Goal: Task Accomplishment & Management: Manage account settings

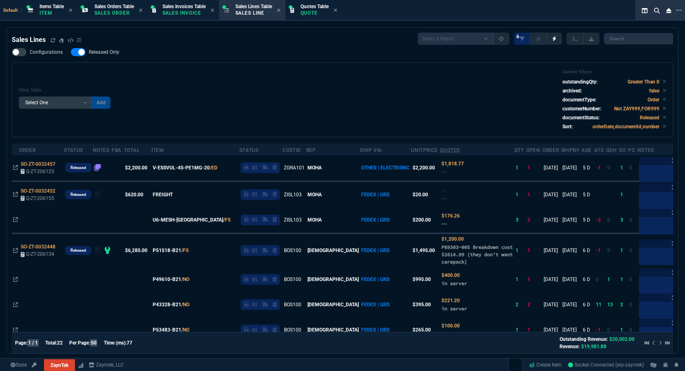
select select "4: SHAD"
select select
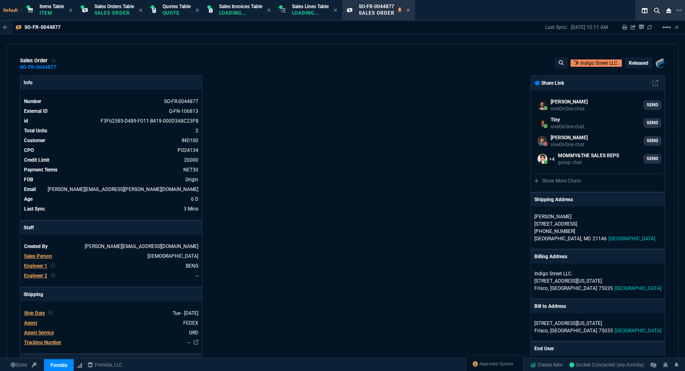
select select "4: SHAD"
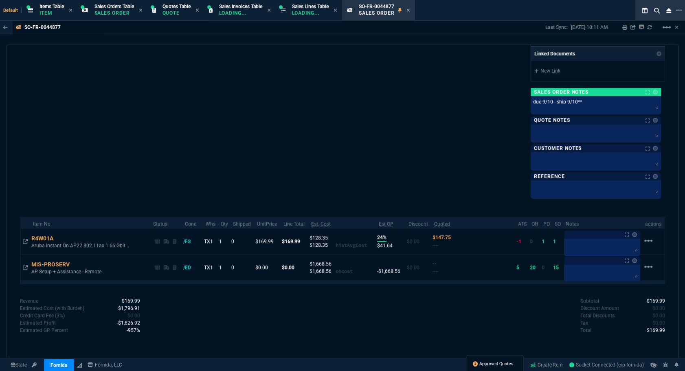
click at [485, 366] on span "Approved Quotes" at bounding box center [496, 364] width 34 height 7
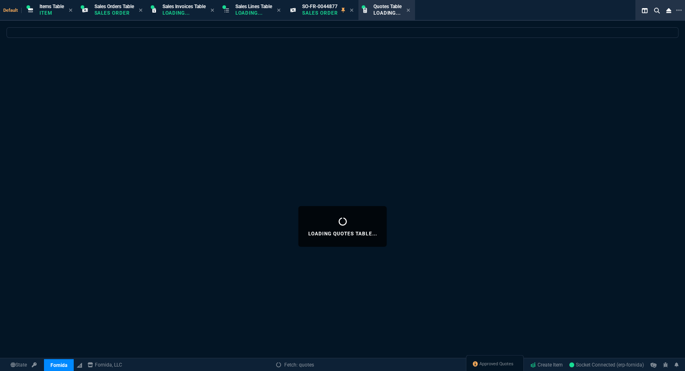
select select
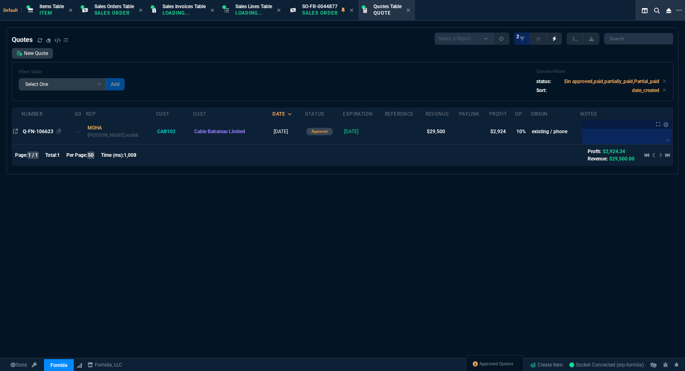
click at [44, 134] on span "Q-FN-106623" at bounding box center [38, 132] width 31 height 6
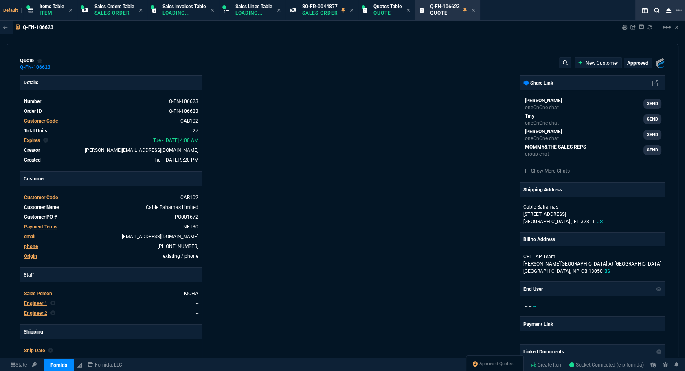
type input "14"
type input "125"
type input "17"
type input "591"
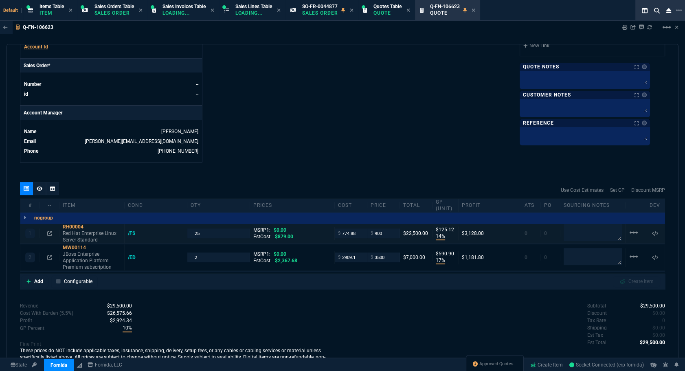
scroll to position [367, 0]
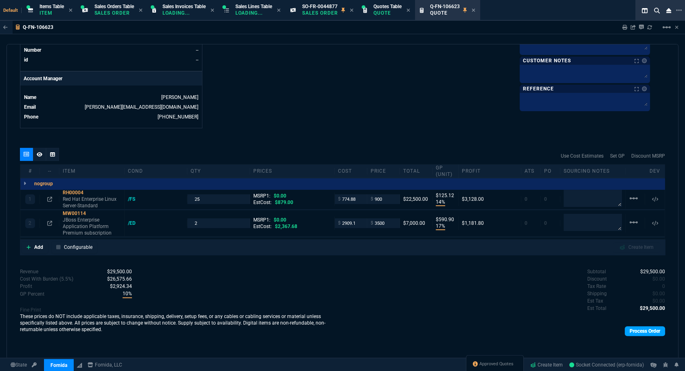
click at [627, 328] on link "Process Order" at bounding box center [645, 331] width 40 height 10
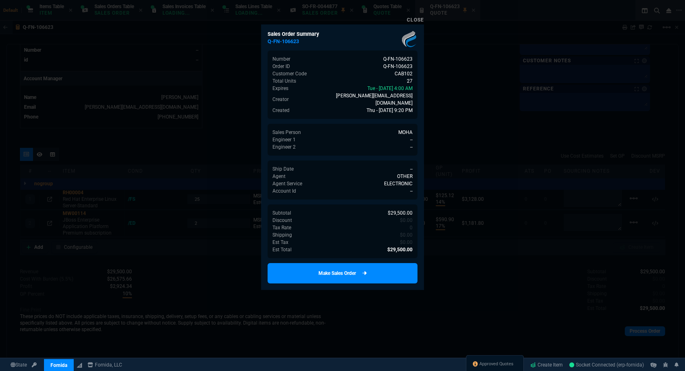
click at [399, 263] on link "Make Sales Order" at bounding box center [343, 273] width 150 height 20
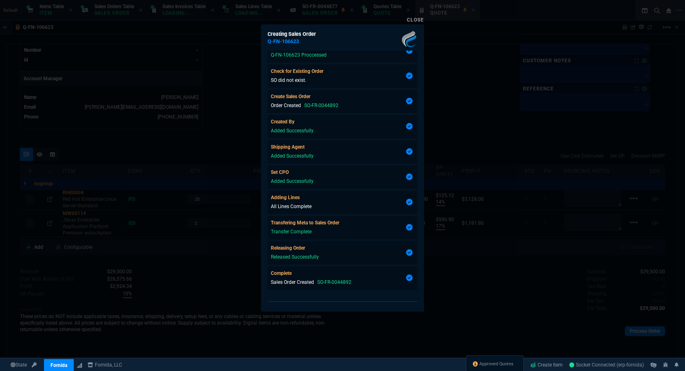
type input "14"
type input "125"
type input "17"
type input "591"
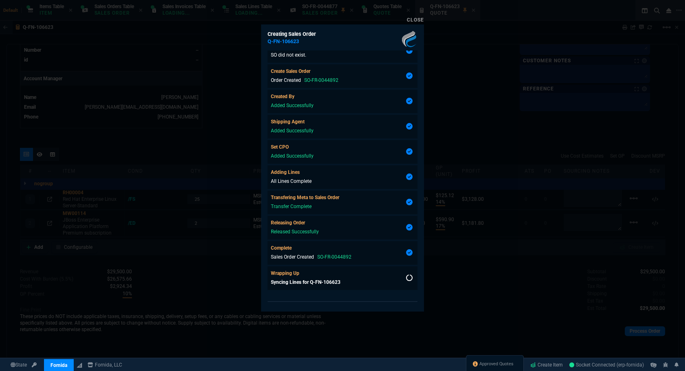
scroll to position [37, 0]
click at [469, 181] on div at bounding box center [342, 185] width 685 height 371
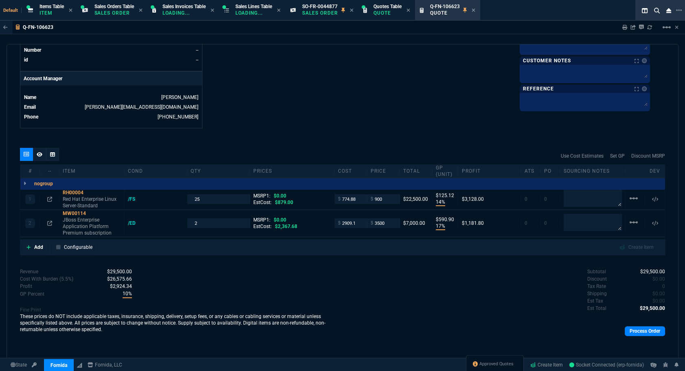
scroll to position [220, 0]
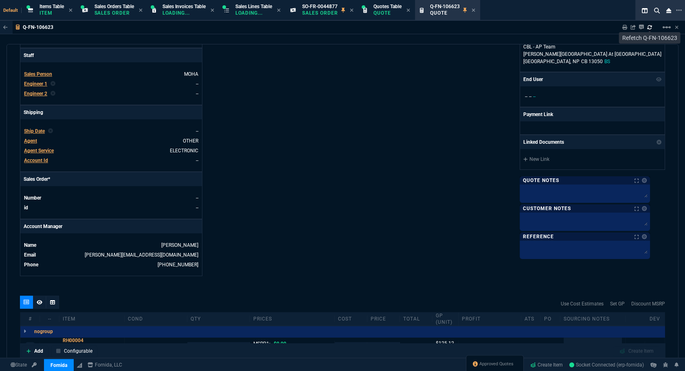
click at [650, 27] on icon at bounding box center [649, 27] width 5 height 5
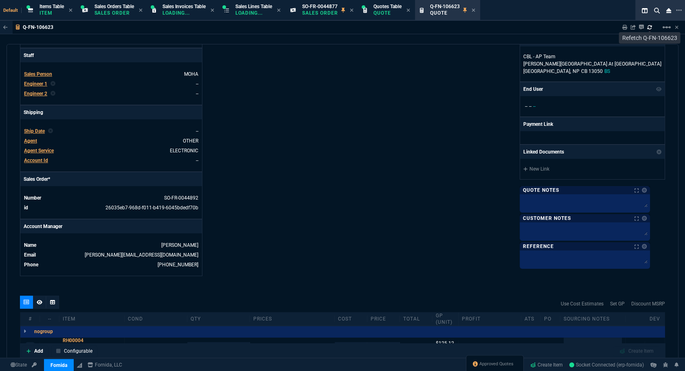
type input "14"
type input "125"
type input "17"
type input "591"
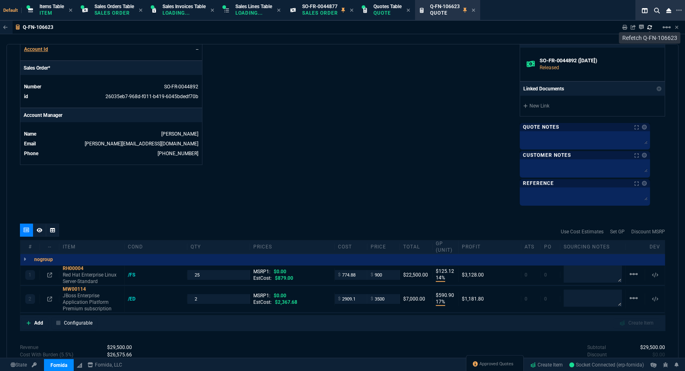
scroll to position [247, 0]
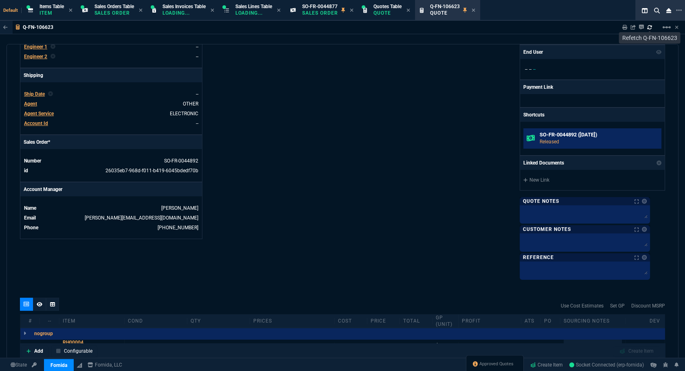
click at [570, 128] on link "SO-FR-0044892 ([DATE]) Released" at bounding box center [592, 138] width 138 height 20
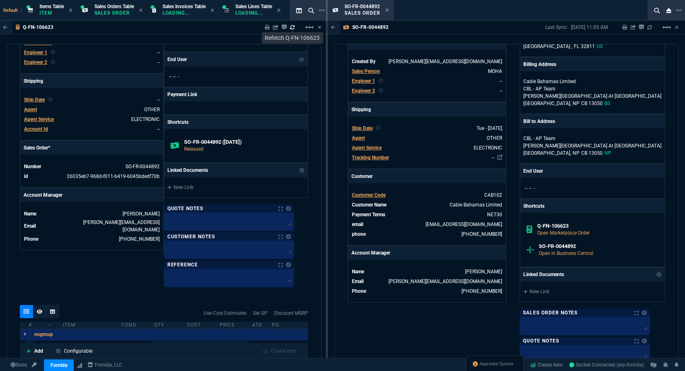
scroll to position [296, 0]
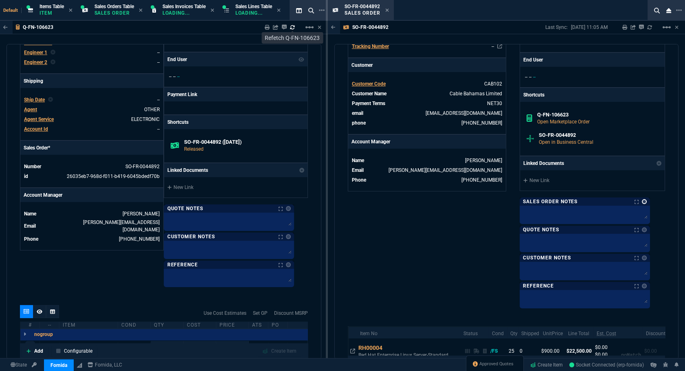
click at [647, 199] on link at bounding box center [644, 201] width 5 height 5
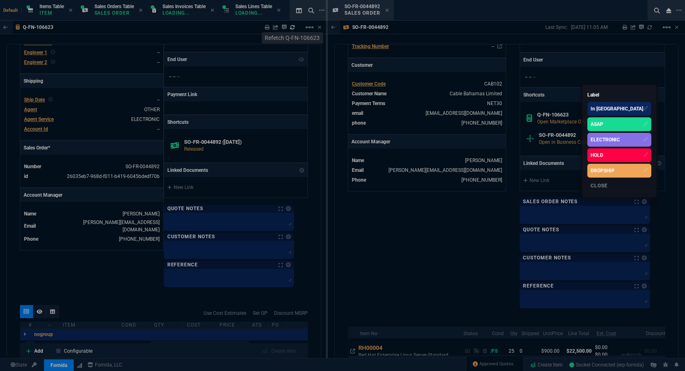
click at [638, 143] on div "ELECTRONIC" at bounding box center [619, 140] width 64 height 14
click at [511, 115] on div at bounding box center [342, 185] width 685 height 371
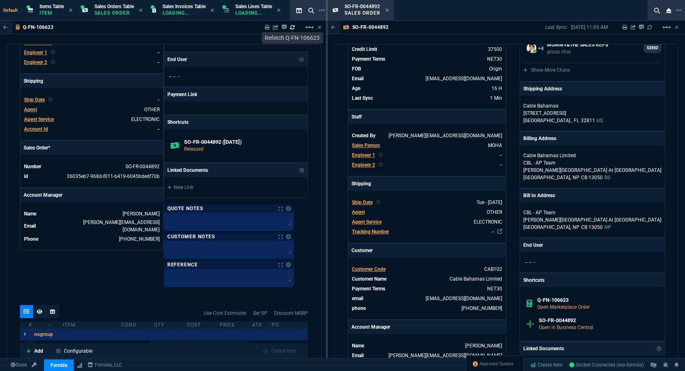
scroll to position [0, 0]
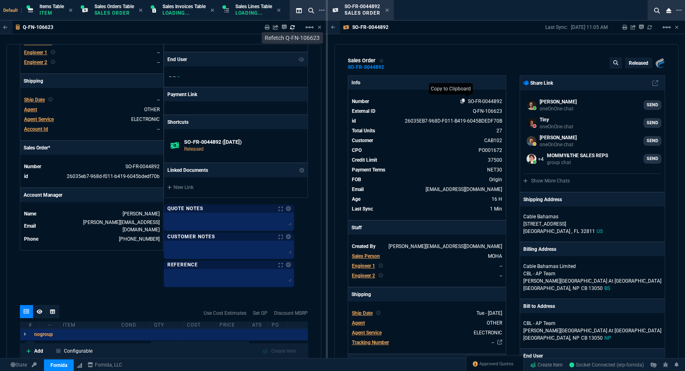
click at [461, 101] on icon at bounding box center [463, 101] width 4 height 5
click at [89, 58] on td "--" at bounding box center [109, 62] width 101 height 8
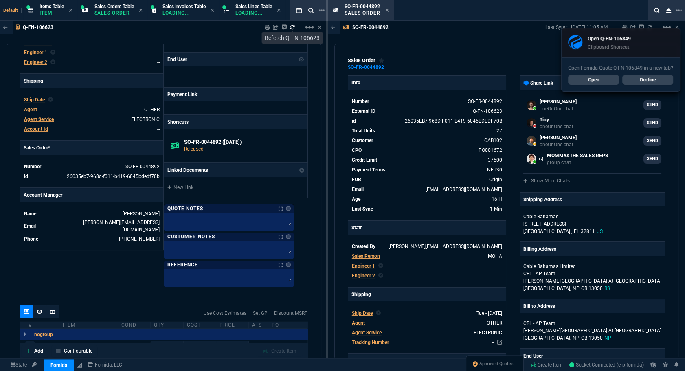
click at [591, 79] on link "Open" at bounding box center [593, 80] width 51 height 10
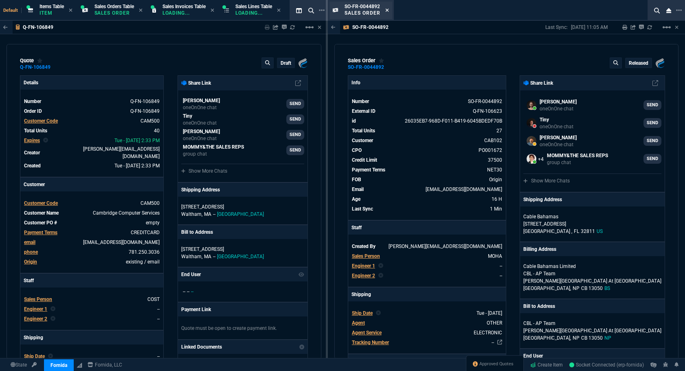
click at [387, 11] on icon at bounding box center [387, 10] width 4 height 5
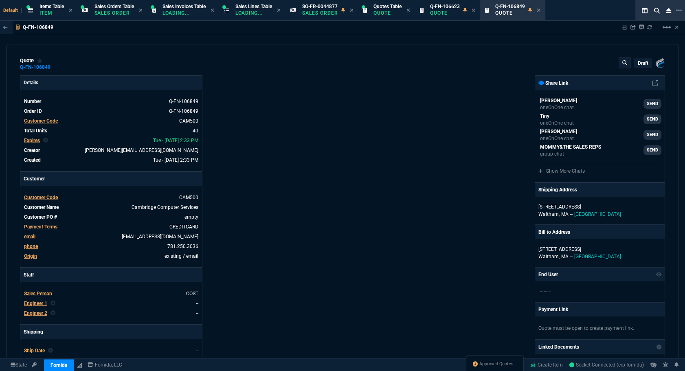
type input "21"
type input "145"
type input "17"
type input "295"
type input "83"
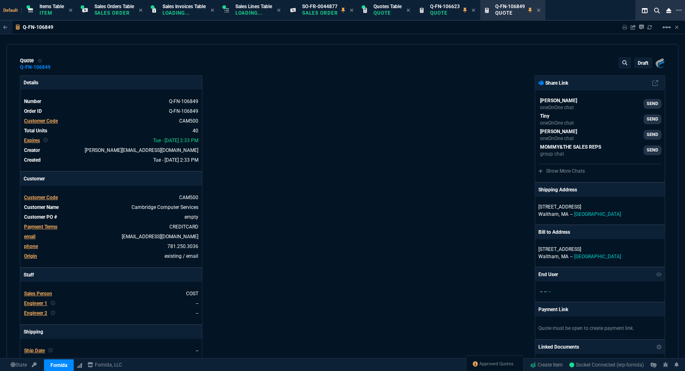
type input "72"
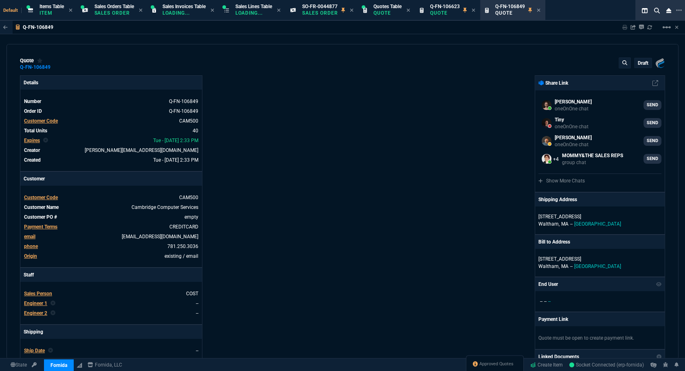
click at [638, 66] on p "draft" at bounding box center [643, 63] width 11 height 7
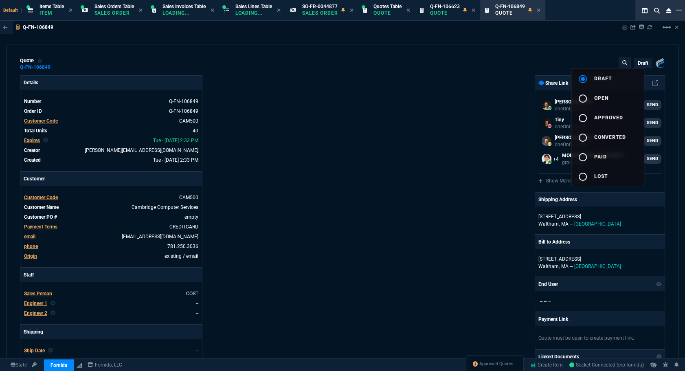
click at [608, 97] on span "open" at bounding box center [601, 98] width 14 height 6
click at [493, 96] on div at bounding box center [342, 185] width 685 height 371
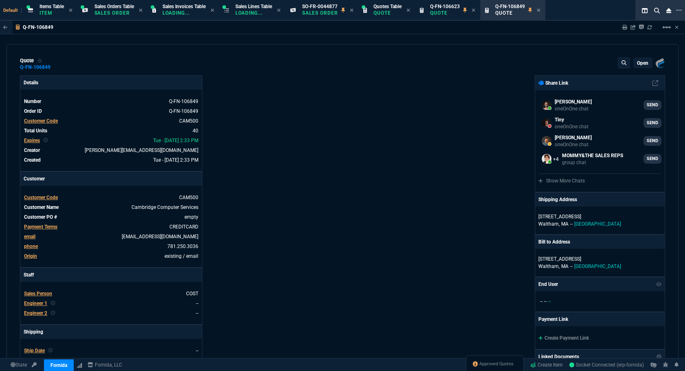
type input "21"
type input "145"
type input "17"
type input "295"
type input "83"
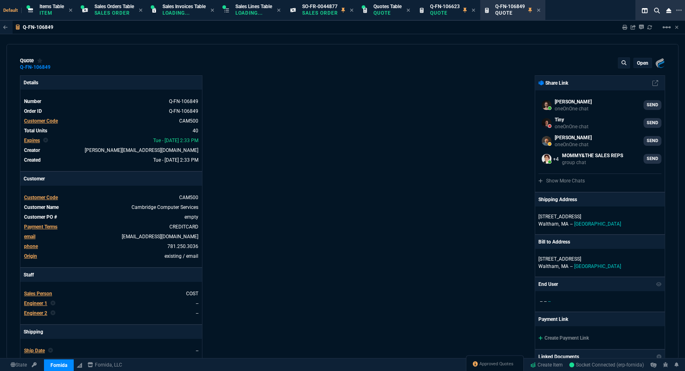
type input "72"
click at [623, 26] on icon at bounding box center [624, 27] width 5 height 5
type input "83"
type input "72"
click at [504, 360] on div "Approved Quotes" at bounding box center [495, 365] width 58 height 20
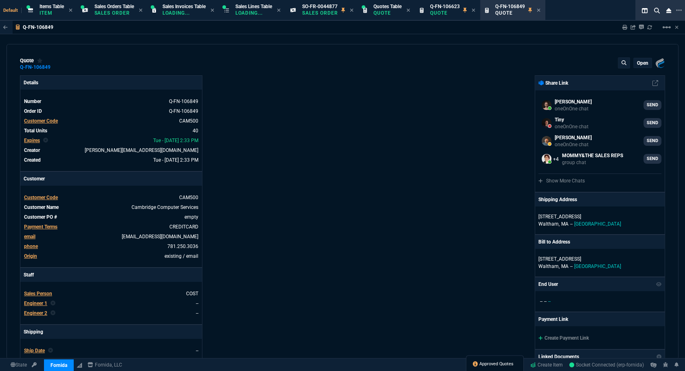
click at [502, 363] on span "Approved Quotes" at bounding box center [496, 364] width 34 height 7
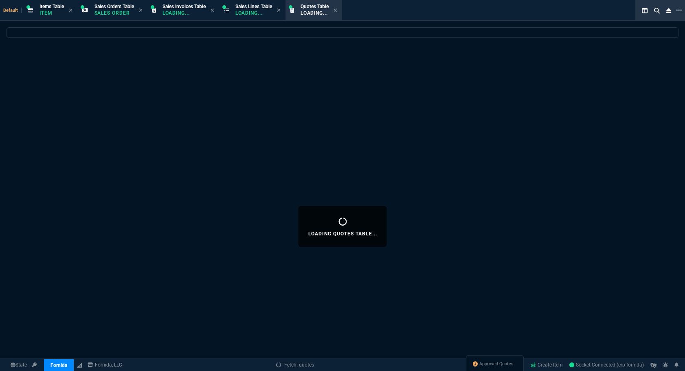
select select
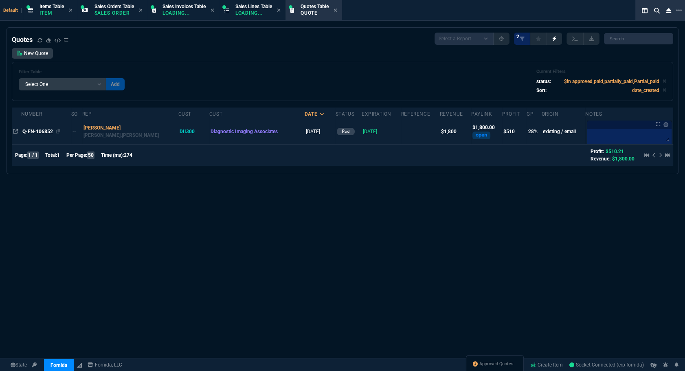
click at [28, 133] on span "Q-FN-106852" at bounding box center [37, 132] width 31 height 6
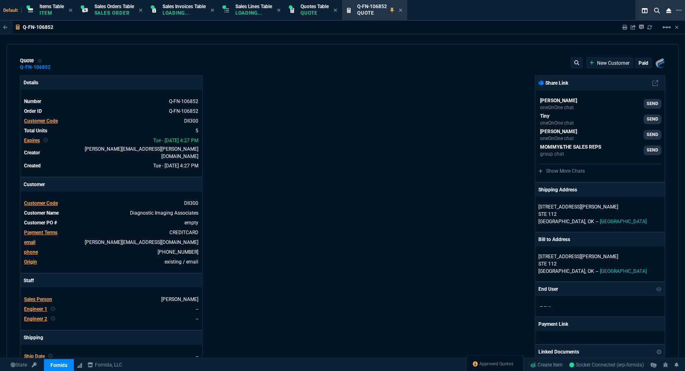
type input "32"
type input "115"
type input "499"
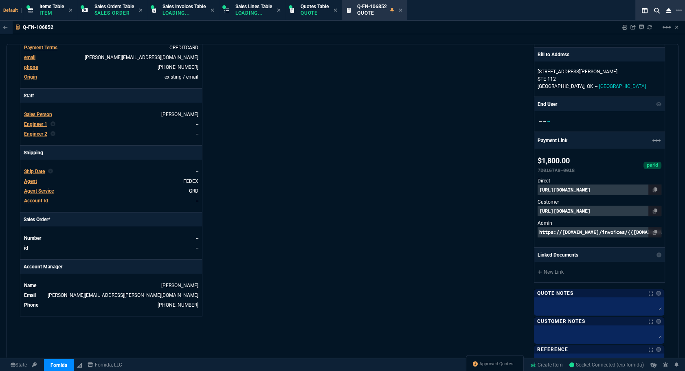
type input "28"
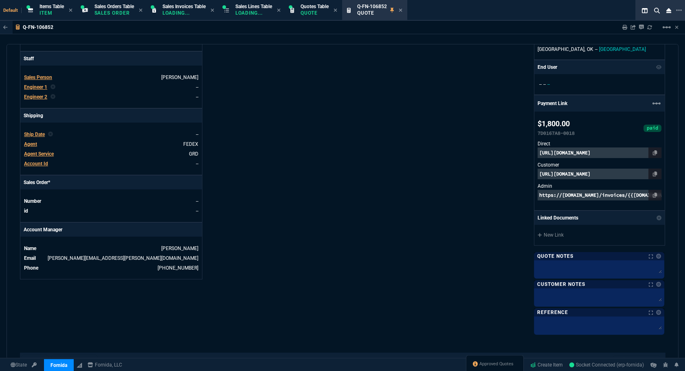
scroll to position [406, 0]
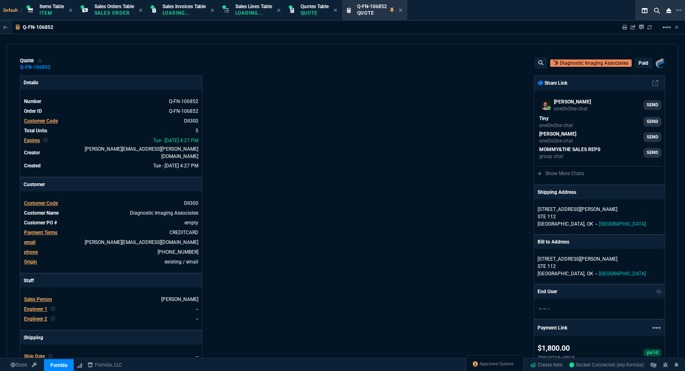
select select "4: SHAD"
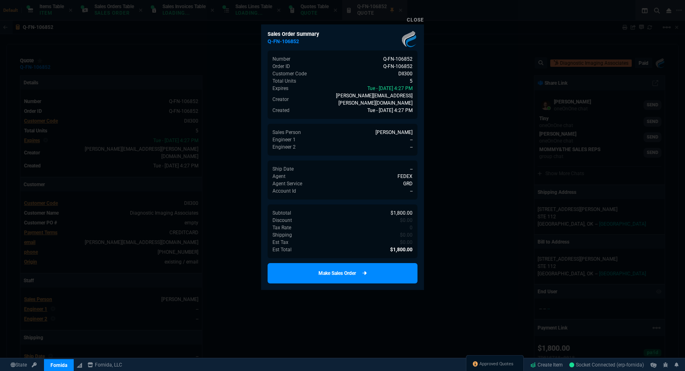
scroll to position [406, 0]
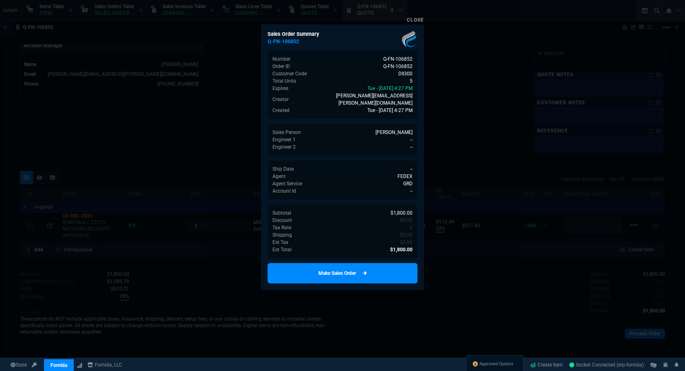
click at [352, 264] on link "Make Sales Order" at bounding box center [343, 273] width 150 height 20
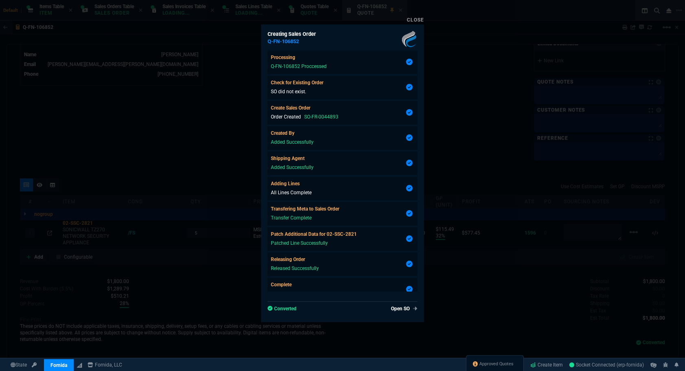
type input "32"
type input "115"
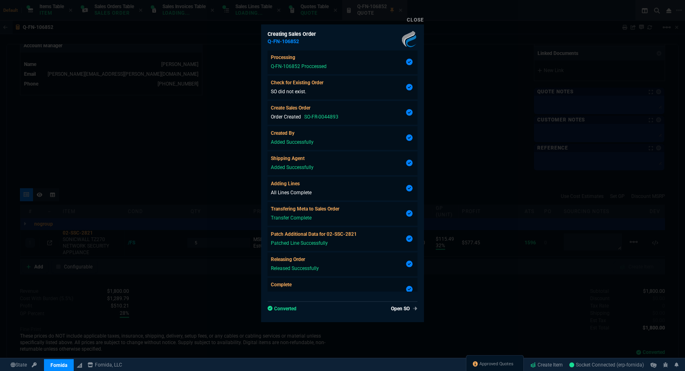
scroll to position [37, 0]
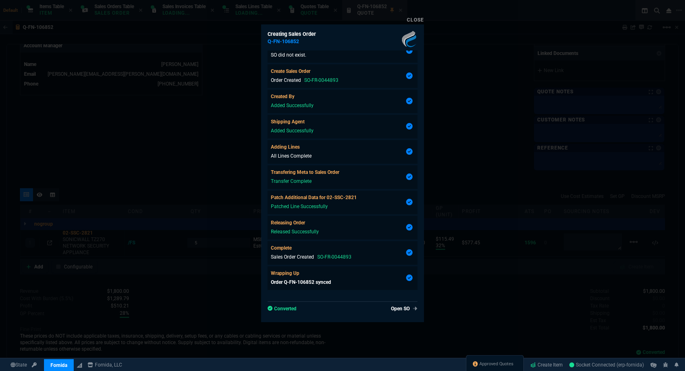
type input "28"
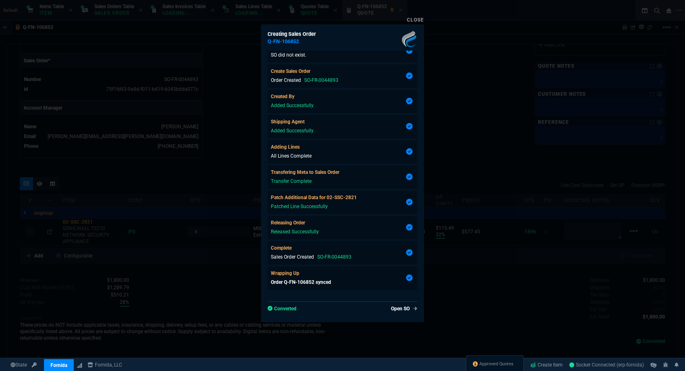
scroll to position [396, 0]
